Goal: Check status: Check status

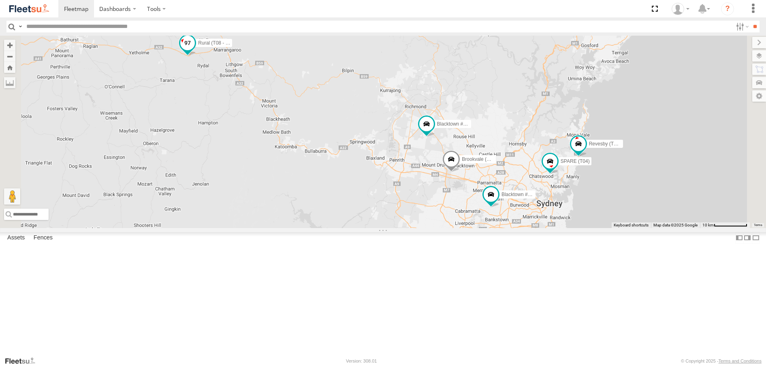
click at [195, 50] on span at bounding box center [187, 43] width 15 height 15
click at [178, 47] on label at bounding box center [170, 44] width 16 height 6
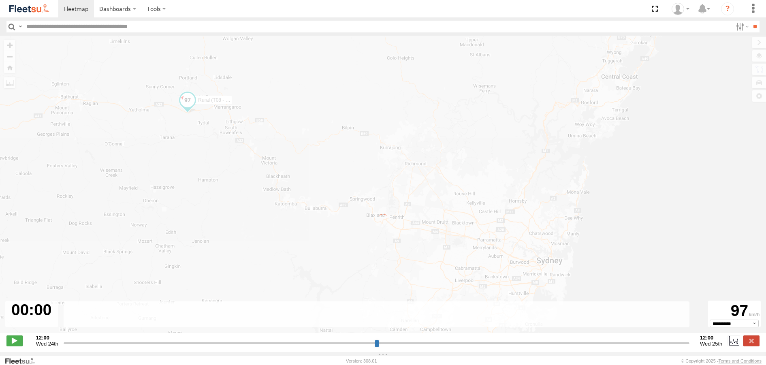
type input "**********"
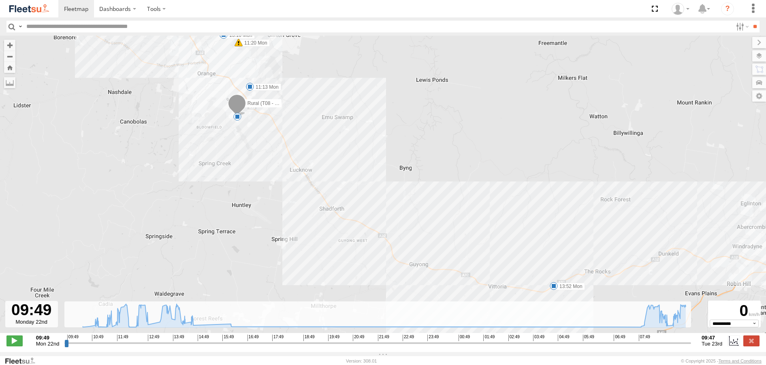
drag, startPoint x: 566, startPoint y: 249, endPoint x: 411, endPoint y: 186, distance: 167.2
click at [431, 191] on div "Rural (T08 - Matt) 11:20 Mon 13:52 Mon 07:58 Tue 07:58 Tue 5 11:02 Mon 11:13 Mo…" at bounding box center [383, 189] width 766 height 306
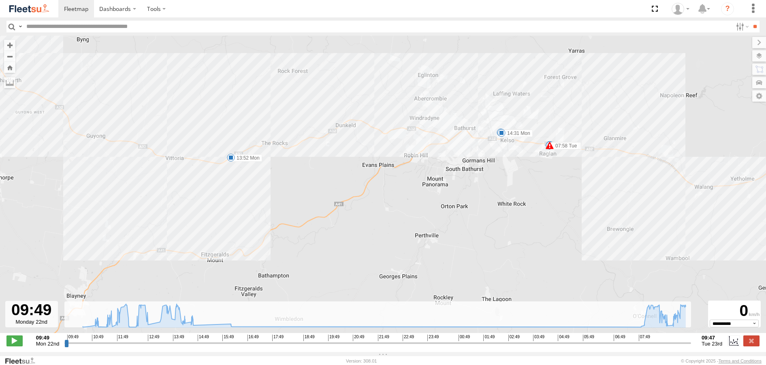
drag, startPoint x: 563, startPoint y: 198, endPoint x: 449, endPoint y: 195, distance: 114.7
click at [449, 195] on div "Rural (T08 - Matt) 11:20 Mon 13:52 Mon 07:58 Tue 07:58 Tue 5 11:02 Mon 11:13 Mo…" at bounding box center [383, 189] width 766 height 306
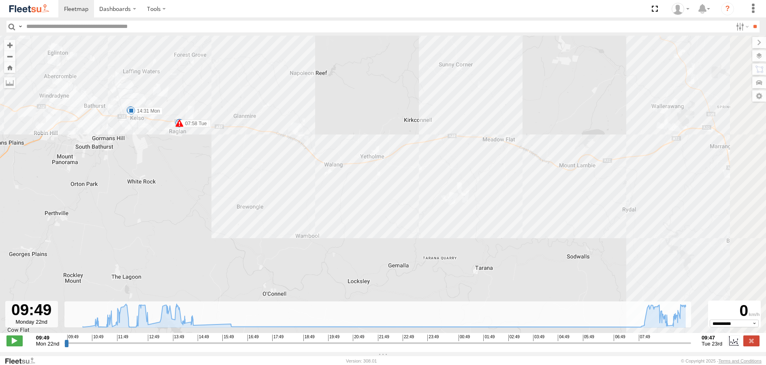
drag, startPoint x: 562, startPoint y: 220, endPoint x: 407, endPoint y: 212, distance: 155.8
click at [423, 212] on div "Rural (T08 - Matt) 11:20 Mon 13:52 Mon 07:58 Tue 07:58 Tue 5 11:02 Mon 11:13 Mo…" at bounding box center [383, 189] width 766 height 306
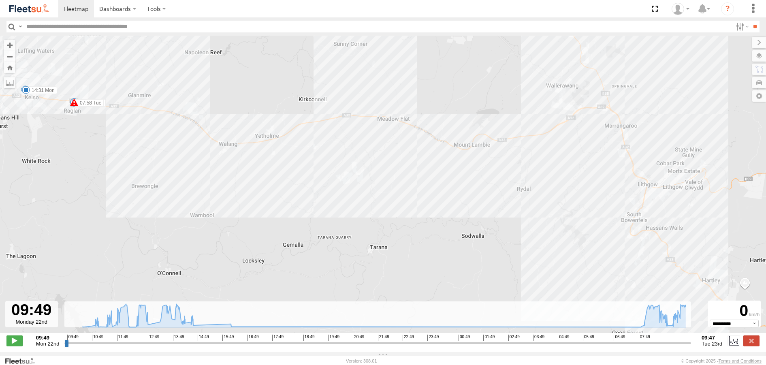
drag, startPoint x: 525, startPoint y: 249, endPoint x: 495, endPoint y: 162, distance: 92.3
click at [501, 173] on div "Rural (T08 - Matt) 11:20 Mon 13:52 Mon 07:58 Tue 07:58 Tue 5 11:02 Mon 11:13 Mo…" at bounding box center [383, 189] width 766 height 306
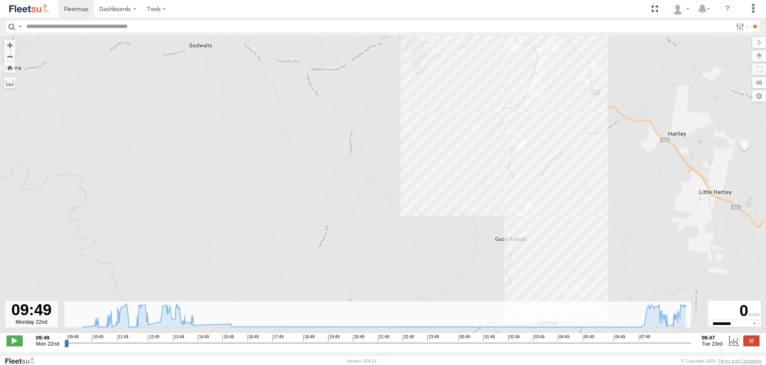
drag, startPoint x: 571, startPoint y: 140, endPoint x: 482, endPoint y: 170, distance: 94.2
click at [482, 170] on div "Rural (T08 - Matt) 11:20 Mon 13:52 Mon 07:58 Tue 07:58 Tue 11:02 Mon 11:13 Mon …" at bounding box center [383, 189] width 766 height 306
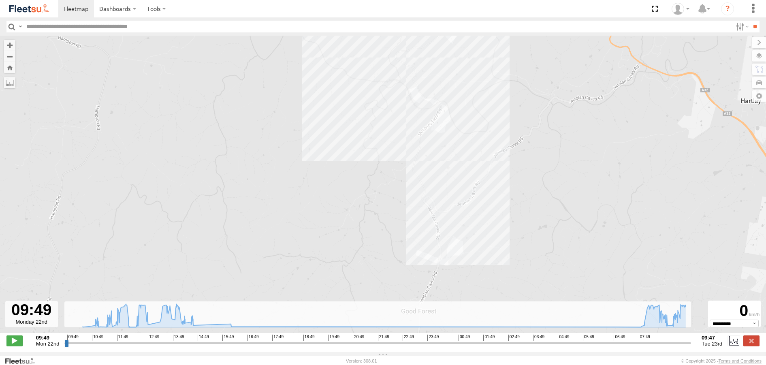
drag, startPoint x: 627, startPoint y: 116, endPoint x: 530, endPoint y: 169, distance: 110.1
click at [530, 169] on div "Rural (T08 - Matt) 11:20 Mon 13:52 Mon 07:58 Tue 07:58 Tue 11:02 Mon 11:13 Mon …" at bounding box center [383, 189] width 766 height 306
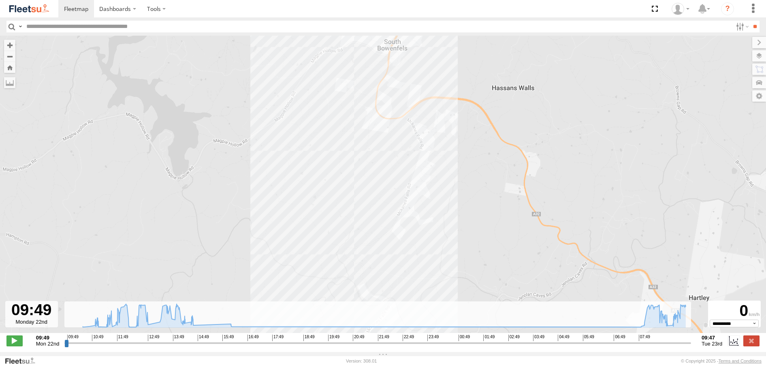
drag, startPoint x: 472, startPoint y: 81, endPoint x: 421, endPoint y: 273, distance: 198.1
click at [420, 276] on div "Rural (T08 - Matt) 11:20 Mon 13:52 Mon 07:58 Tue 07:58 Tue 11:02 Mon 11:13 Mon …" at bounding box center [383, 189] width 766 height 306
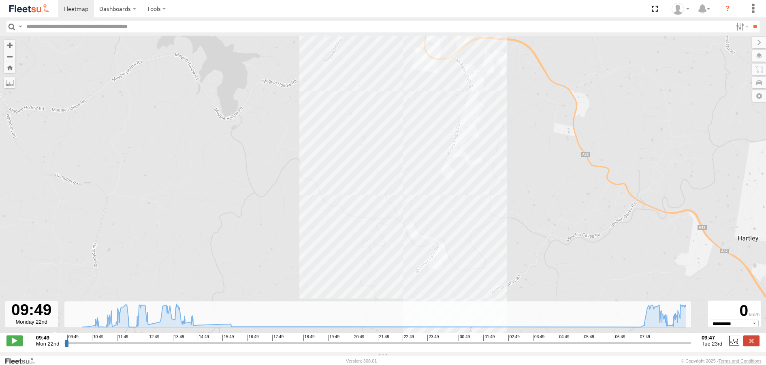
drag, startPoint x: 348, startPoint y: 220, endPoint x: 402, endPoint y: 138, distance: 97.9
click at [402, 139] on div "Rural (T08 - Matt) 11:20 Mon 13:52 Mon 07:58 Tue 07:58 Tue 11:02 Mon 11:13 Mon …" at bounding box center [383, 189] width 766 height 306
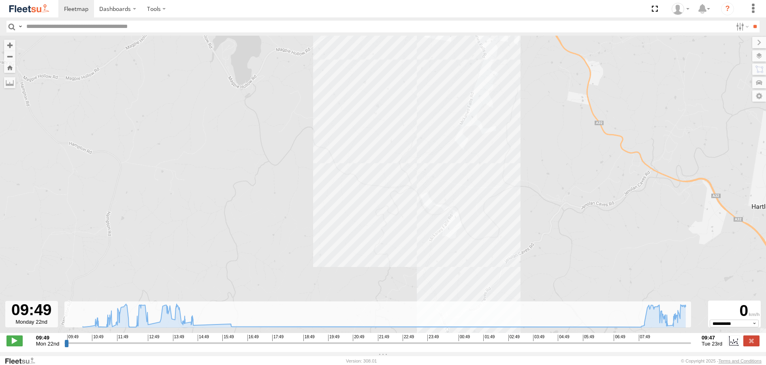
drag, startPoint x: 406, startPoint y: 126, endPoint x: 351, endPoint y: 221, distance: 108.9
click at [351, 221] on div "Rural (T08 - Matt) 11:20 Mon 13:52 Mon 07:58 Tue 07:58 Tue 11:02 Mon 11:13 Mon …" at bounding box center [383, 189] width 766 height 306
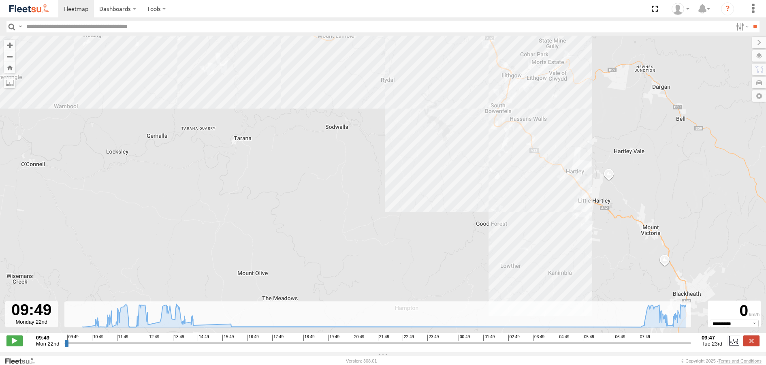
drag, startPoint x: 182, startPoint y: 202, endPoint x: 363, endPoint y: 138, distance: 191.7
click at [363, 138] on div "Rural (T08 - Matt) 11:20 Mon 13:52 Mon 07:58 Tue 07:58 Tue 11:02 Mon 11:13 Mon …" at bounding box center [383, 189] width 766 height 306
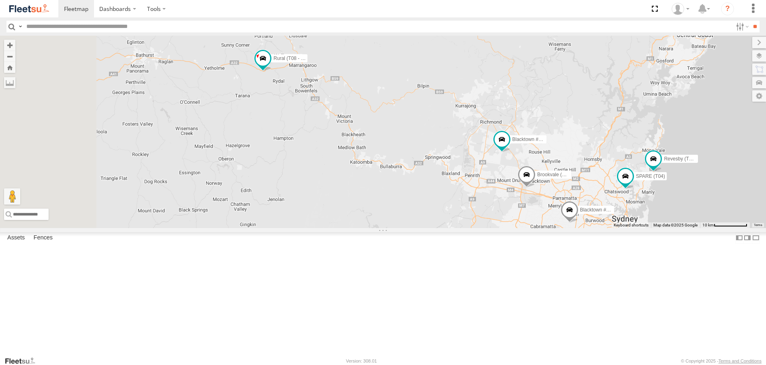
drag, startPoint x: 267, startPoint y: 136, endPoint x: 347, endPoint y: 153, distance: 81.5
click at [347, 153] on div "Brookvale (T10 - [PERSON_NAME]) Rural (T08 - [PERSON_NAME]) Blacktown #1 (T09 -…" at bounding box center [383, 132] width 766 height 192
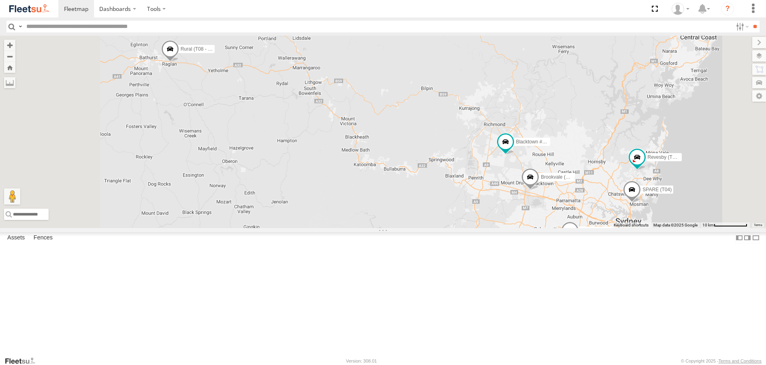
click at [504, 114] on div "Brookvale (T10 - [PERSON_NAME]) Rural (T08 - [PERSON_NAME]) Blacktown #1 (T09 -…" at bounding box center [383, 132] width 766 height 192
